Goal: Entertainment & Leisure: Consume media (video, audio)

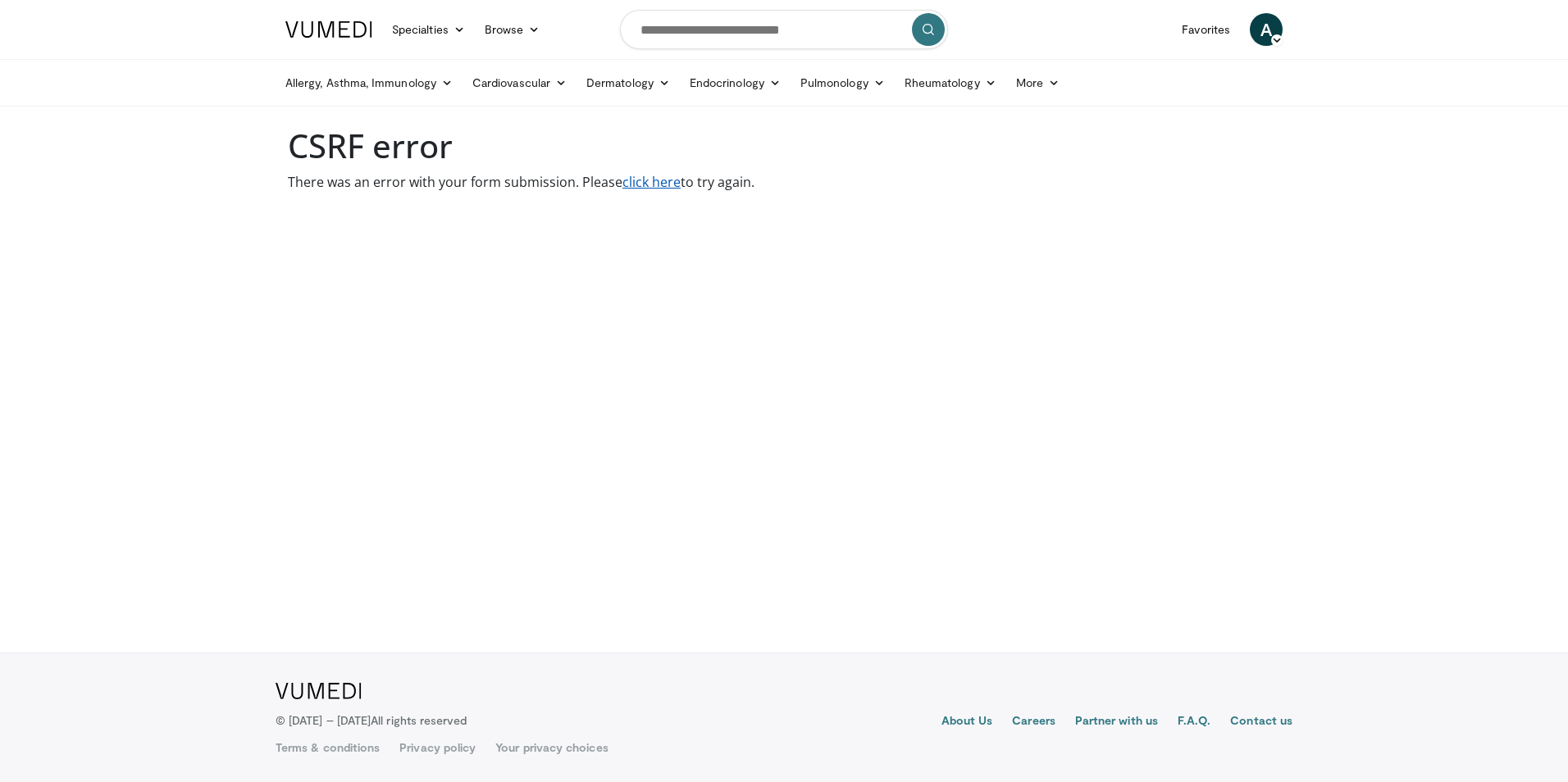
click at [668, 184] on link "click here" at bounding box center [651, 182] width 58 height 18
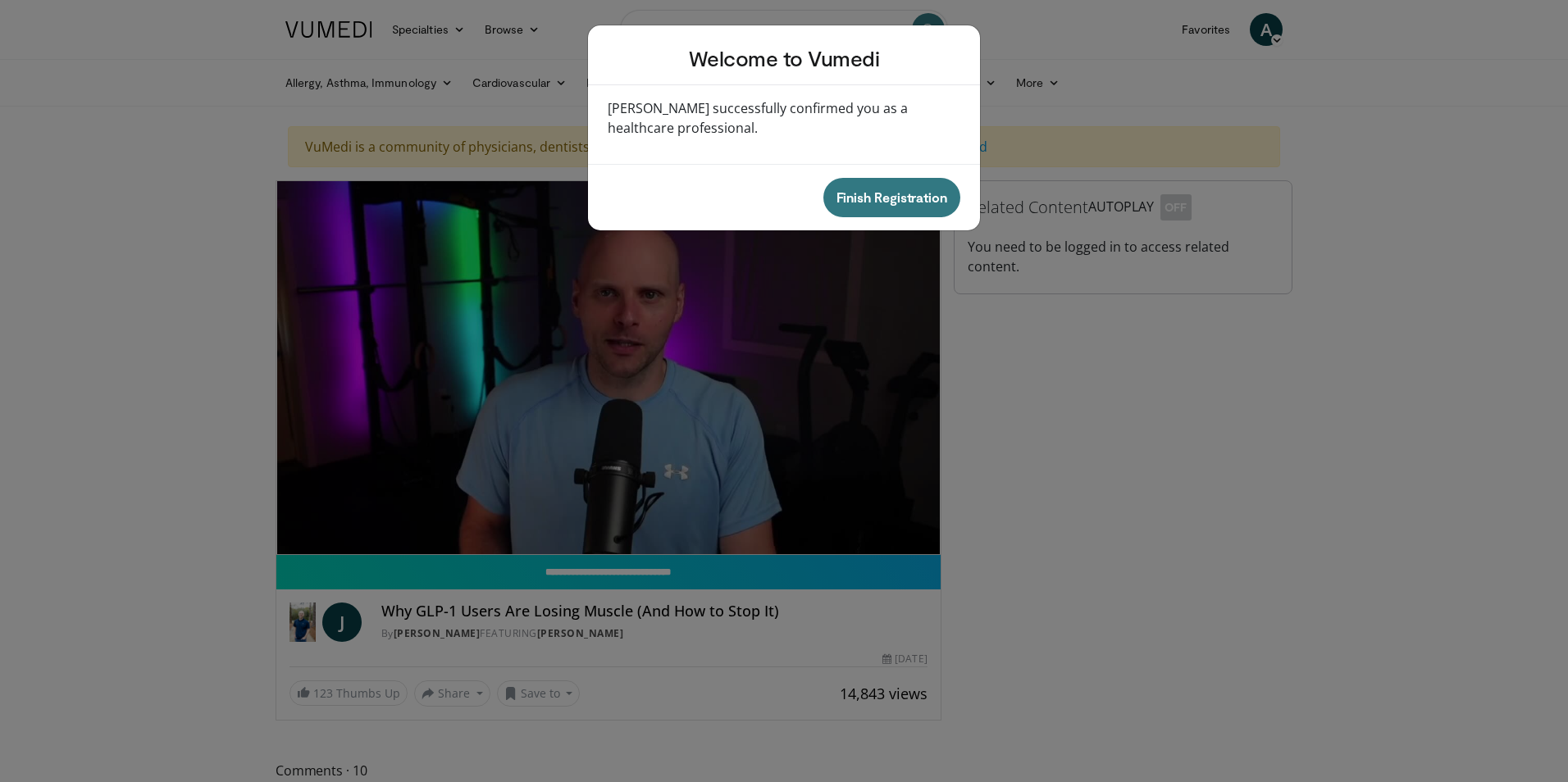
click at [665, 382] on div "Welcome to Vumedi [PERSON_NAME] successfully confirmed you as a healthcare prof…" at bounding box center [784, 391] width 1568 height 782
click at [411, 408] on div "Welcome to Vumedi Vumedi successfully confirmed you as a healthcare professiona…" at bounding box center [784, 391] width 1568 height 782
click at [882, 204] on button "Finish Registration" at bounding box center [892, 197] width 137 height 39
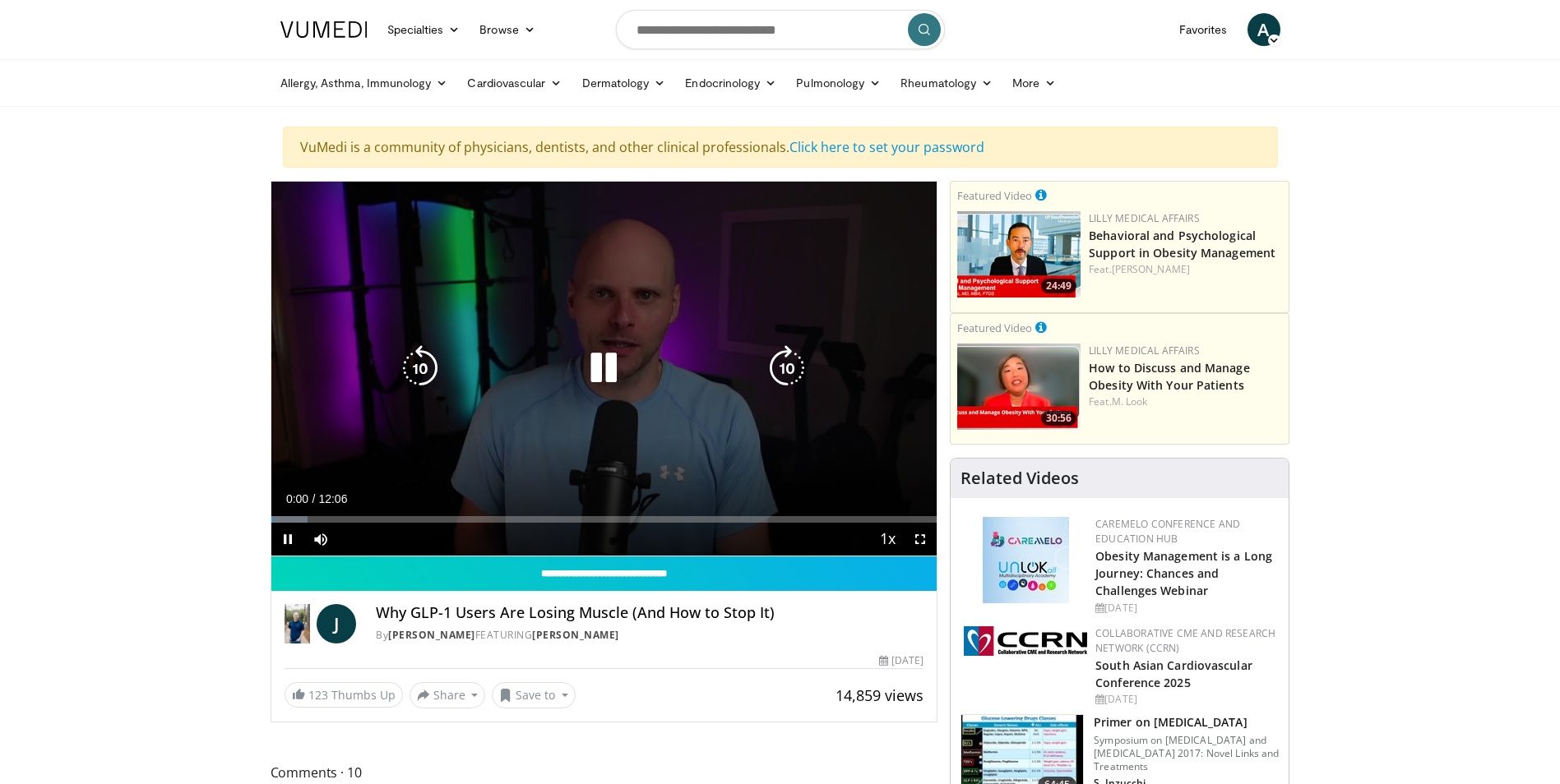
click at [598, 374] on icon "Video Player" at bounding box center [603, 367] width 46 height 46
